Goal: Learn about a topic: Learn about a topic

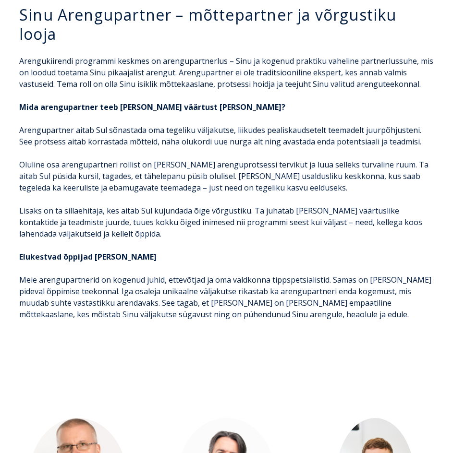
scroll to position [1758, 0]
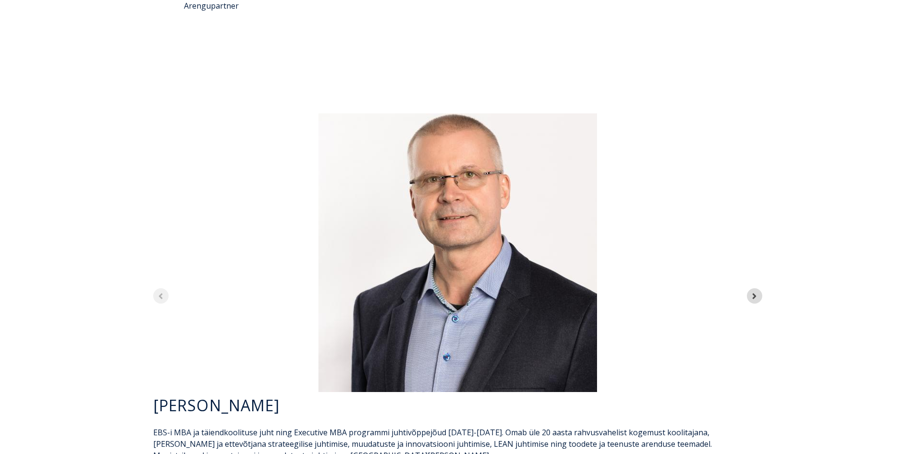
scroll to position [2672, 0]
click at [752, 289] on span "Next slide" at bounding box center [754, 295] width 9 height 13
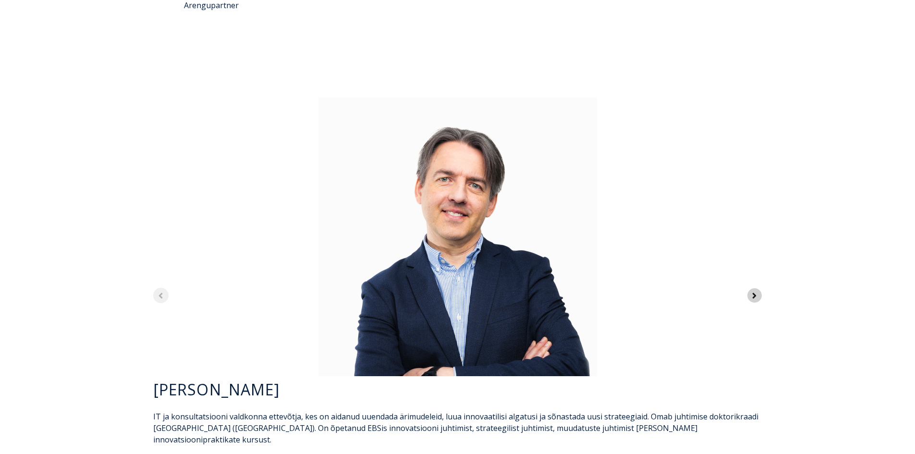
click at [752, 289] on span "Next slide" at bounding box center [754, 295] width 9 height 13
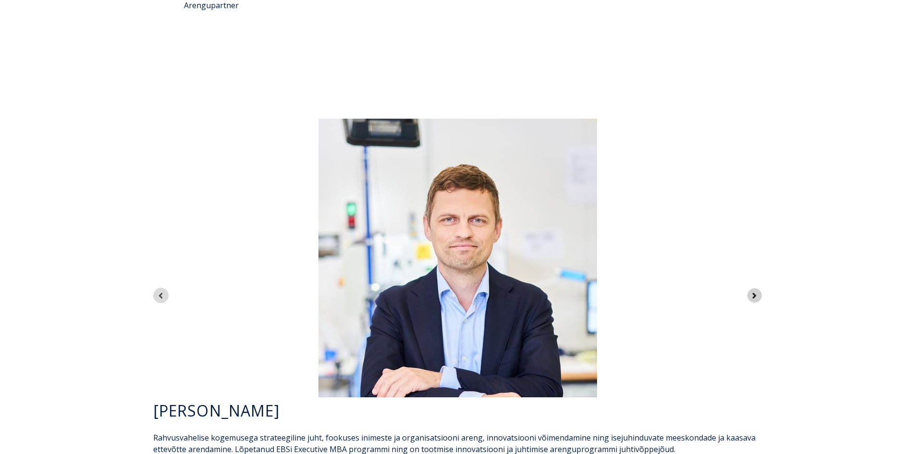
click at [752, 289] on span "Next slide" at bounding box center [754, 295] width 9 height 13
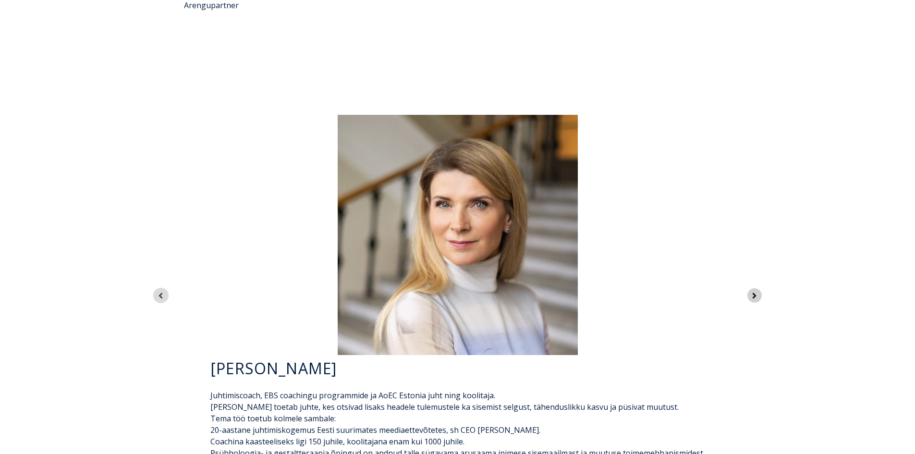
click at [752, 289] on span "Next slide" at bounding box center [754, 295] width 9 height 13
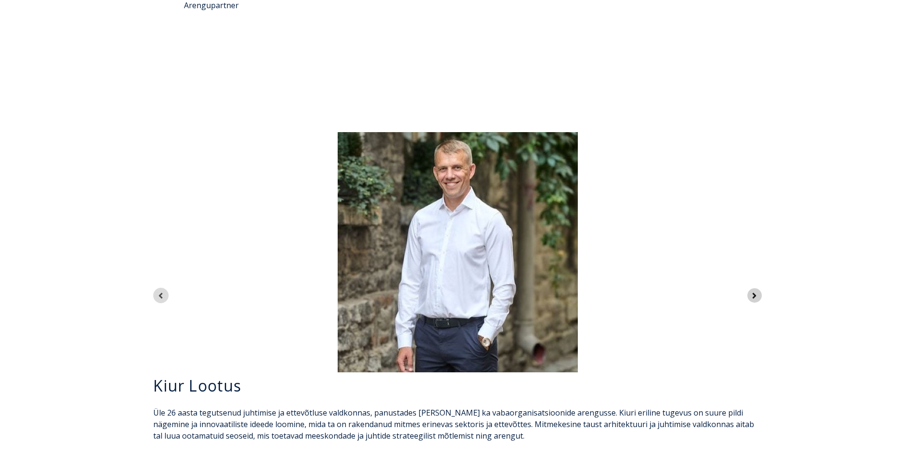
click at [752, 289] on span "Next slide" at bounding box center [754, 295] width 9 height 13
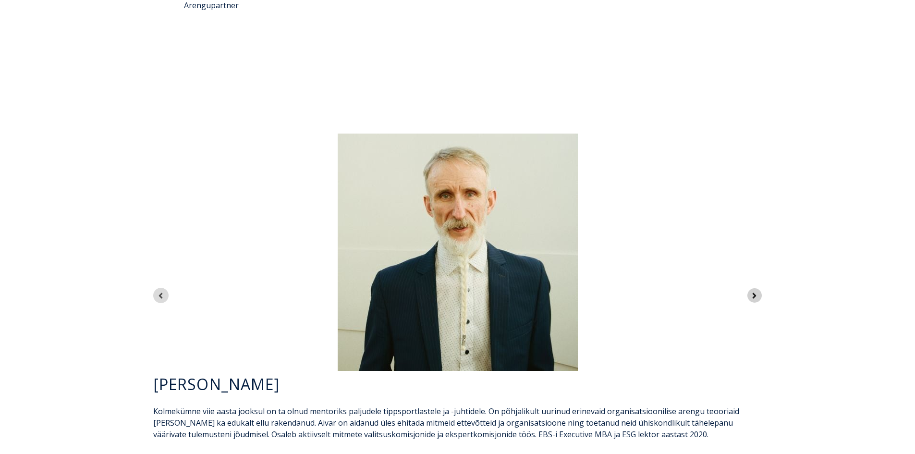
click at [752, 289] on span "Next slide" at bounding box center [754, 295] width 9 height 13
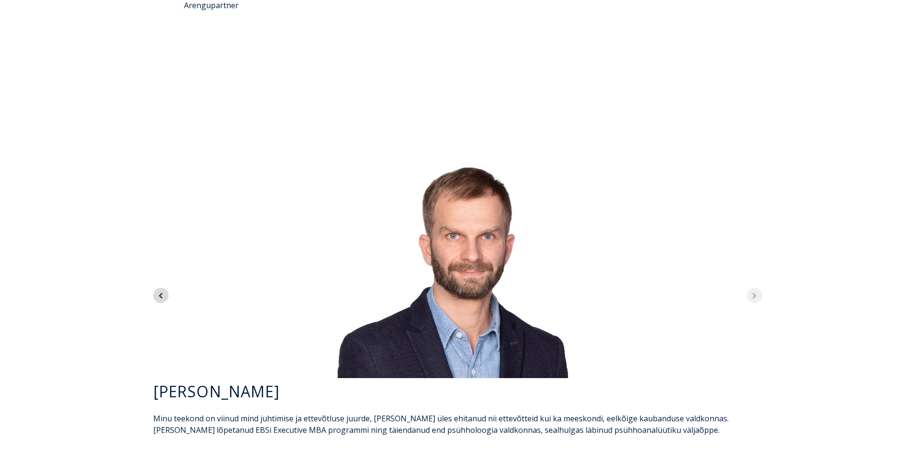
click at [752, 215] on div "7 of 7" at bounding box center [458, 258] width 624 height 240
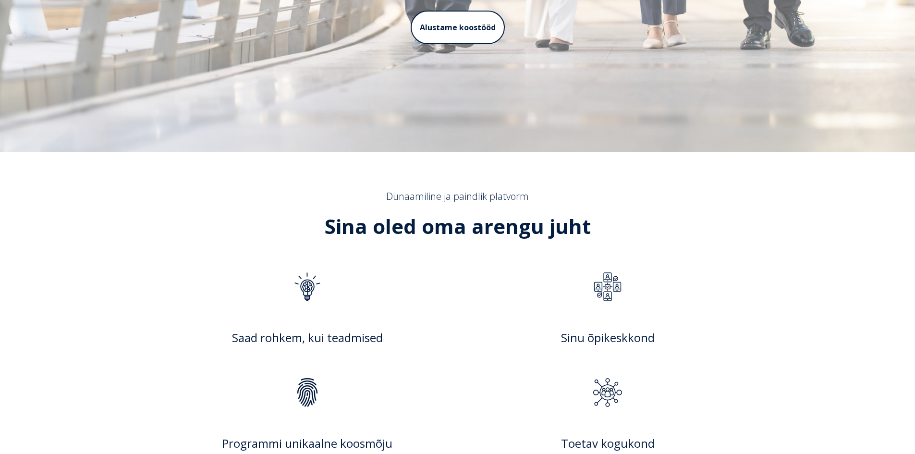
scroll to position [223, 0]
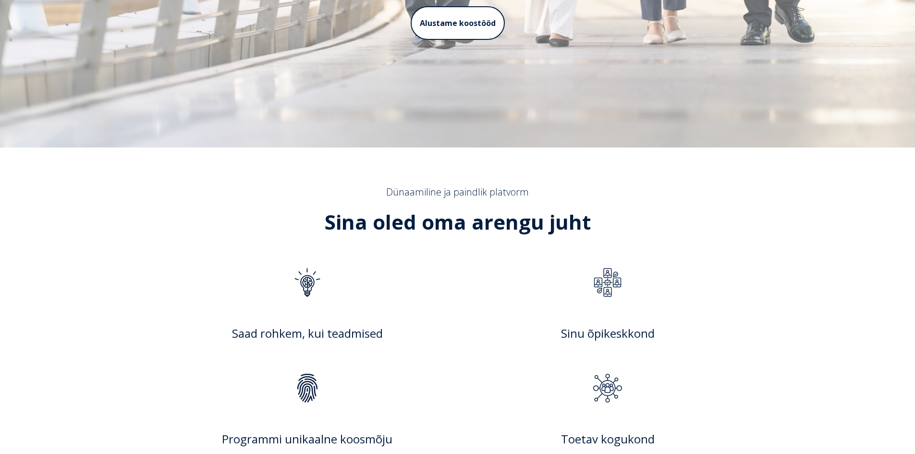
click at [671, 235] on div "Dünaamiline ja paindlik platvorm Sina oled oma arengu juht" at bounding box center [457, 216] width 605 height 61
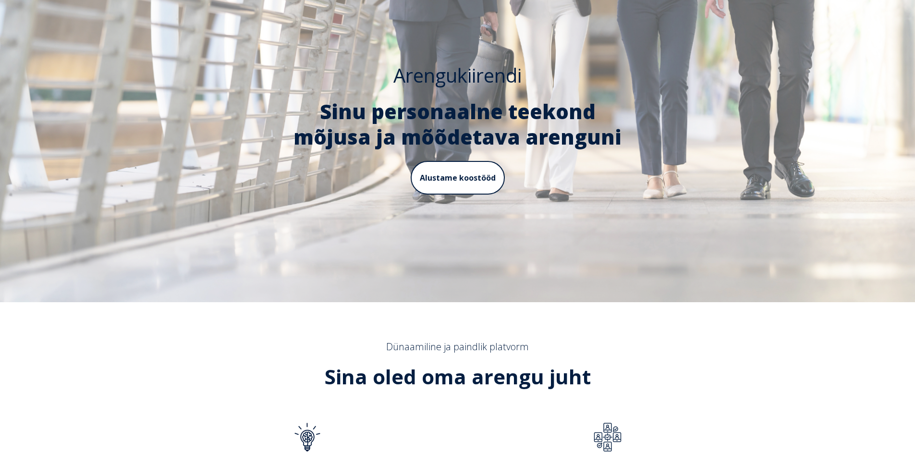
scroll to position [0, 0]
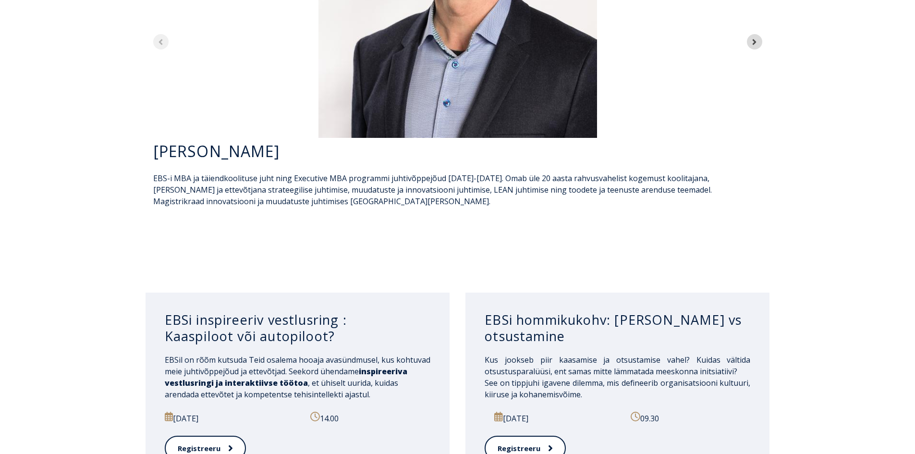
scroll to position [2925, 0]
click at [817, 158] on div "[PERSON_NAME] [PERSON_NAME]" at bounding box center [457, 42] width 915 height 473
